Goal: Transaction & Acquisition: Purchase product/service

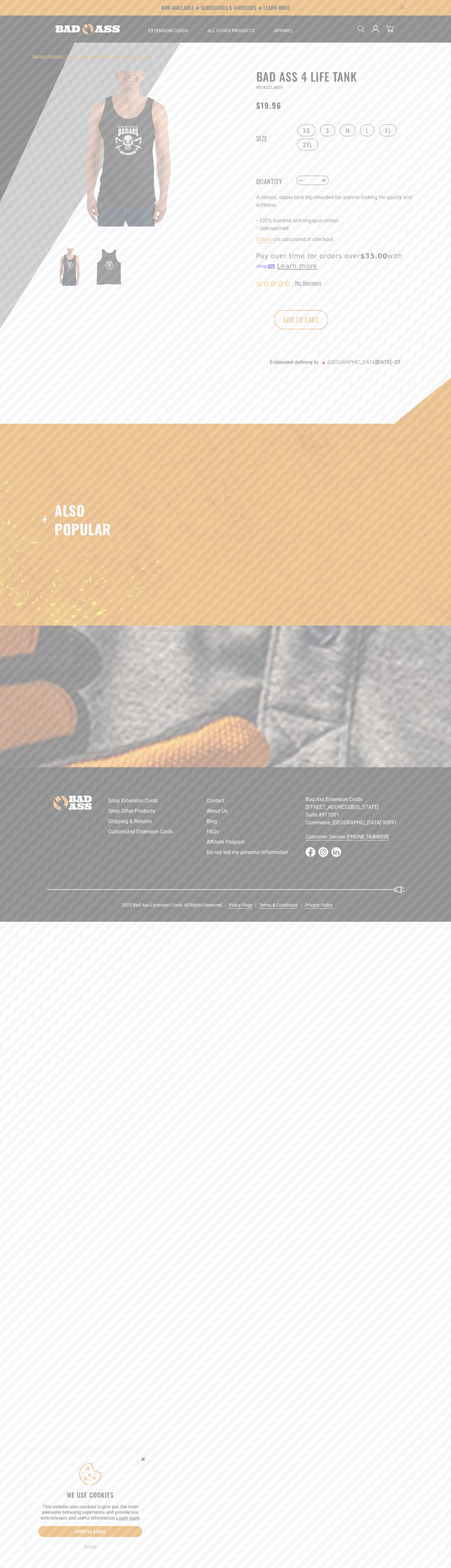
click at [328, 320] on button "Add to cart" at bounding box center [301, 320] width 54 height 20
click at [390, 29] on icon at bounding box center [389, 29] width 8 height 8
